Goal: Task Accomplishment & Management: Complete application form

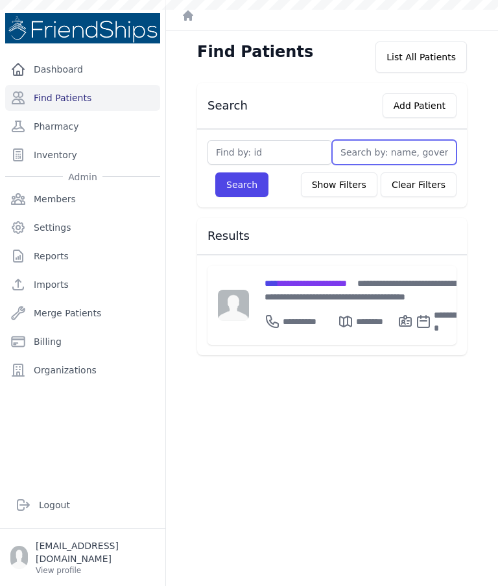
click at [397, 151] on input "text" at bounding box center [394, 152] width 124 height 25
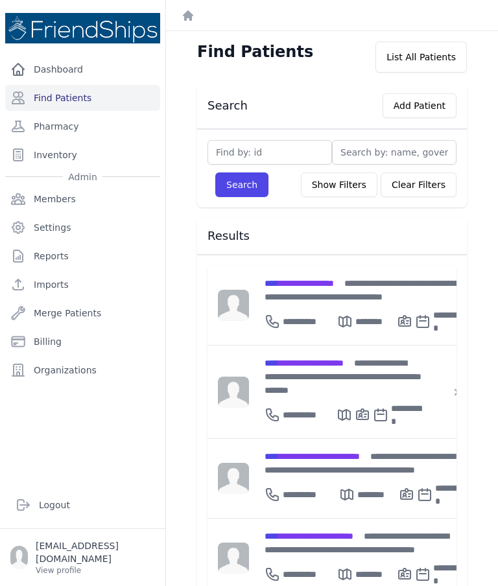
type input "[PERSON_NAME] [PERSON_NAME]"
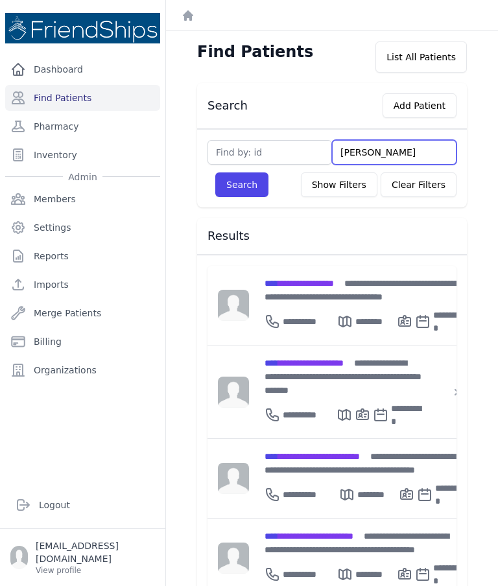
type input "Wajiha Muhammad Abu"
type input "Wajiha Muhammad Ab"
type input "Wajiha Muhamm"
type input "Wajiha Muha"
type input "Wajiha Muh"
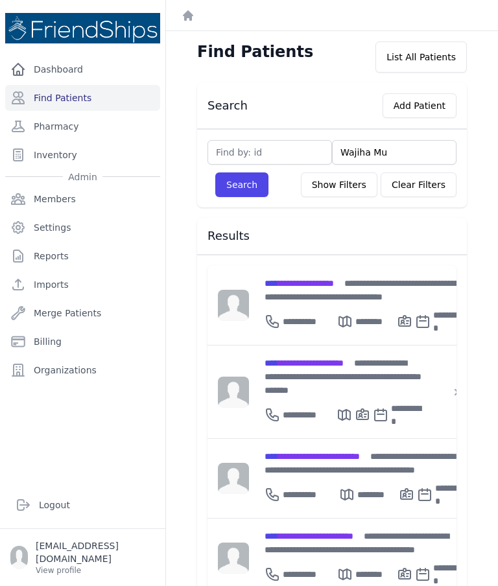
type input "Wajiha M"
type input "Wajiha"
click at [241, 185] on button "Search" at bounding box center [241, 184] width 53 height 25
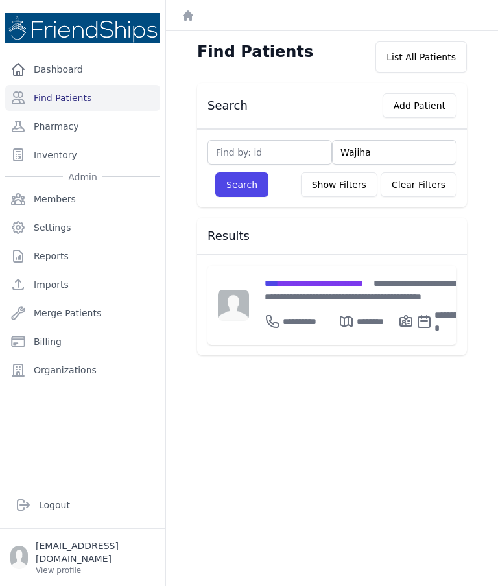
click at [335, 294] on div "**********" at bounding box center [365, 289] width 202 height 27
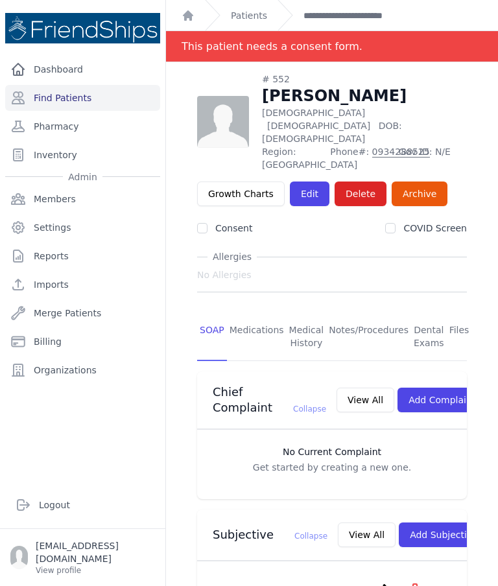
click at [255, 330] on link "Medications" at bounding box center [257, 337] width 60 height 48
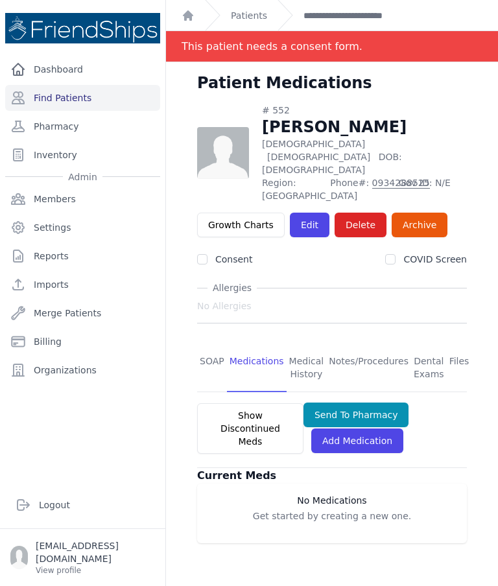
click at [211, 354] on link "SOAP" at bounding box center [212, 368] width 30 height 48
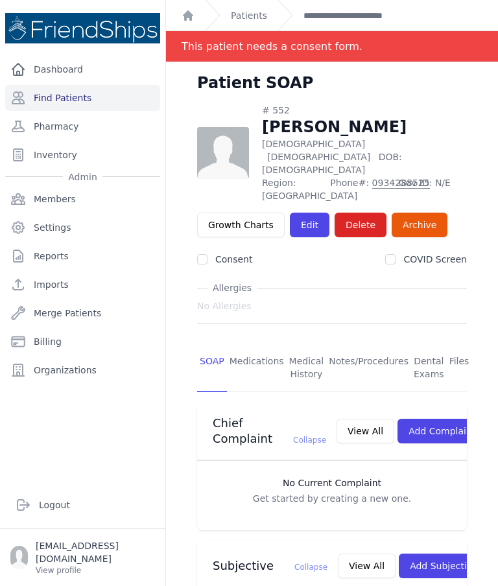
click at [311, 218] on link "Edit" at bounding box center [310, 225] width 40 height 25
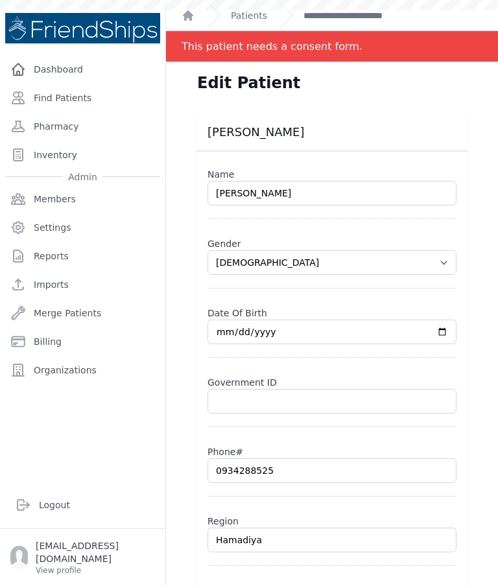
select select "female"
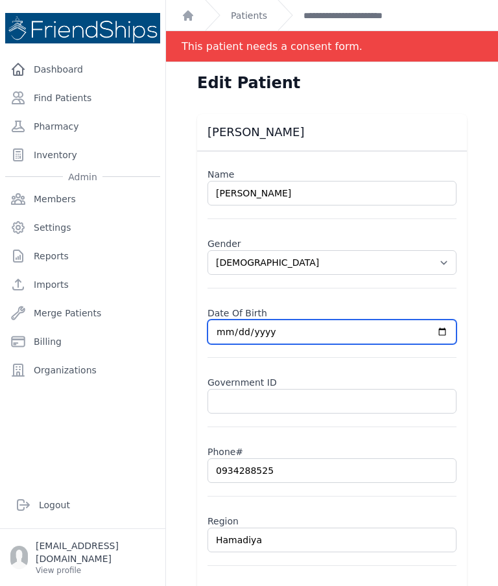
click at [371, 332] on input "1944-01-01" at bounding box center [331, 331] width 249 height 25
type input "1945-01-01"
select select "female"
type input "1946-01-01"
select select "female"
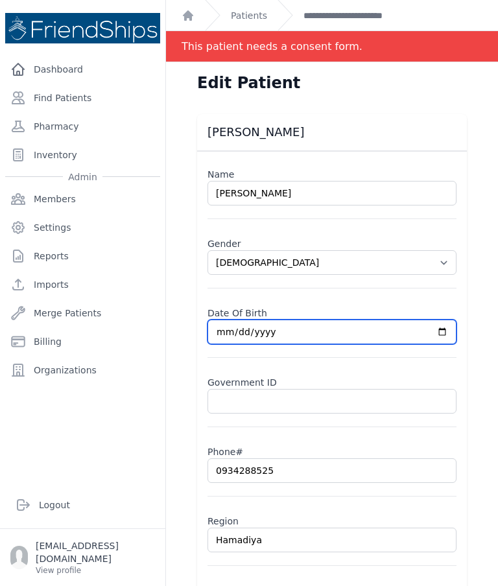
type input "1946-07-01"
select select "female"
type input "1946-07-02"
select select "female"
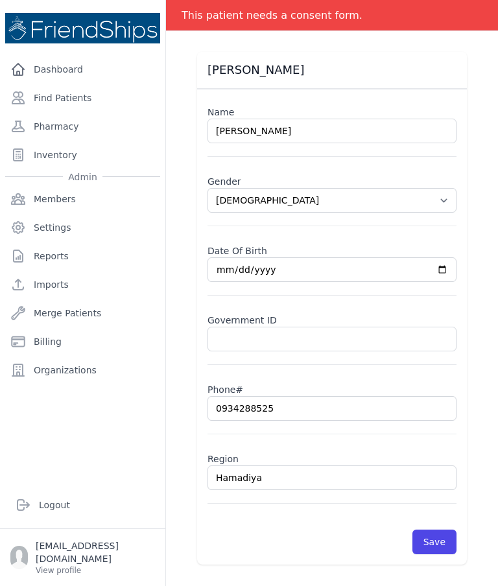
click at [435, 546] on button "Save" at bounding box center [434, 541] width 44 height 25
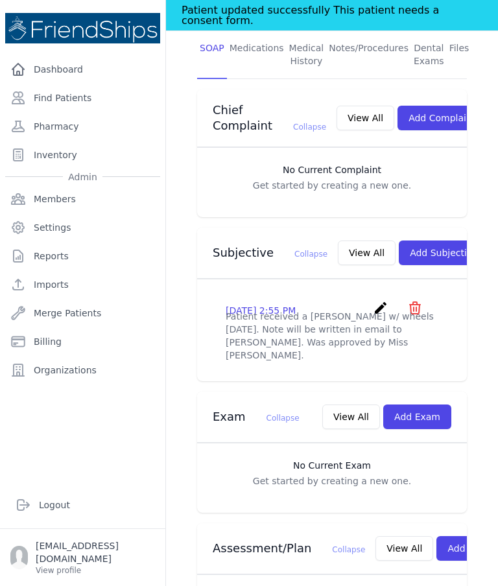
scroll to position [290, 0]
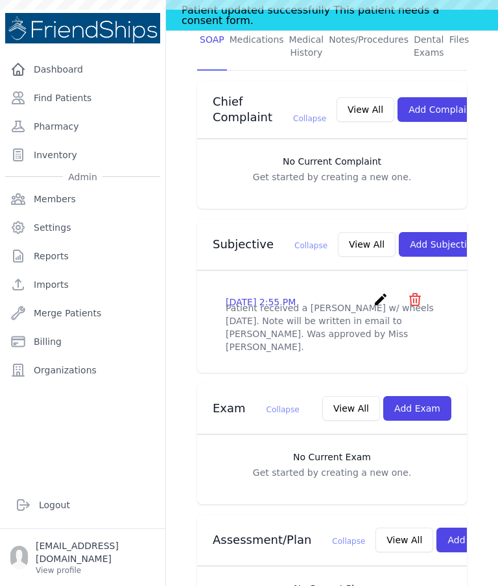
click at [60, 101] on link "Find Patients" at bounding box center [82, 98] width 155 height 26
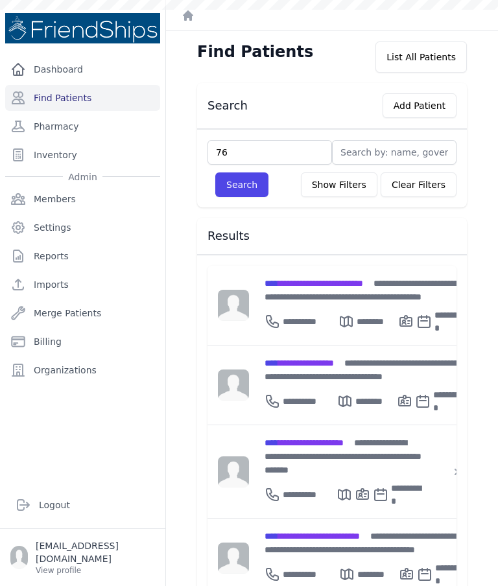
type input "762"
click at [242, 190] on button "Search" at bounding box center [241, 184] width 53 height 25
